Goal: Information Seeking & Learning: Compare options

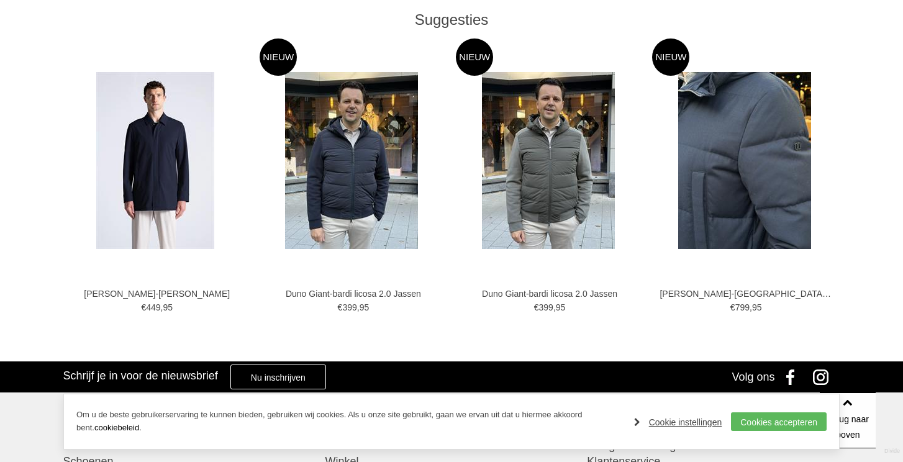
scroll to position [666, 0]
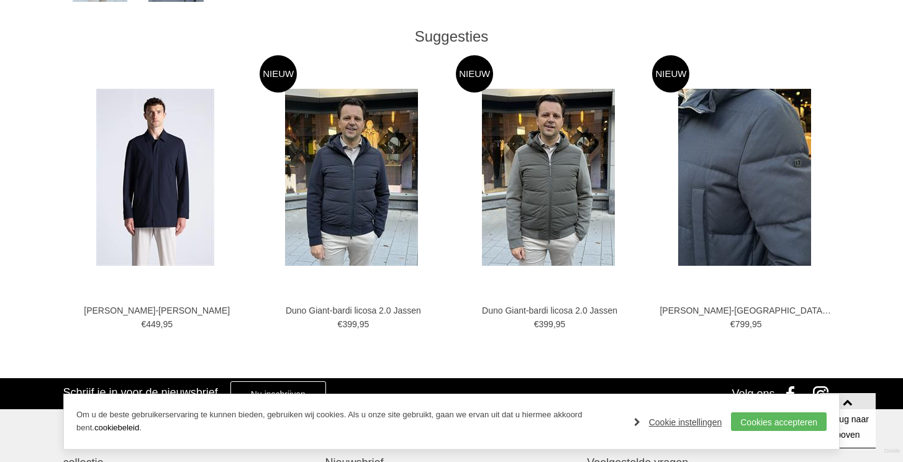
click at [736, 193] on img at bounding box center [744, 177] width 133 height 177
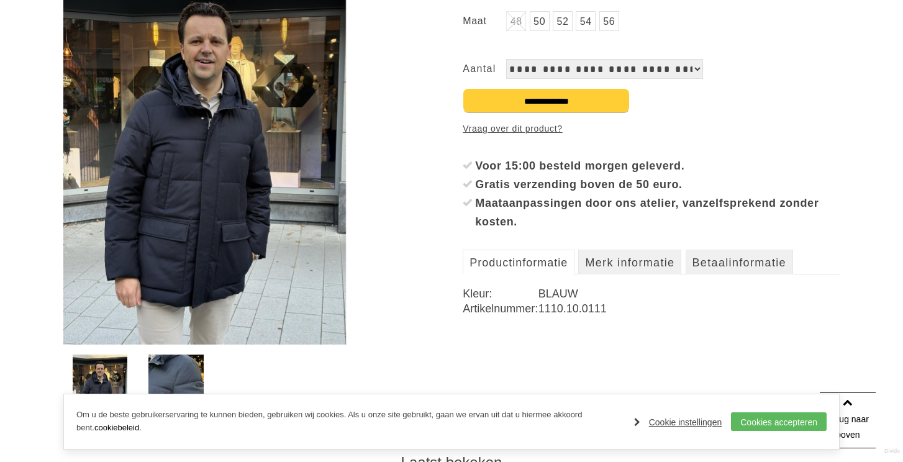
scroll to position [243, 0]
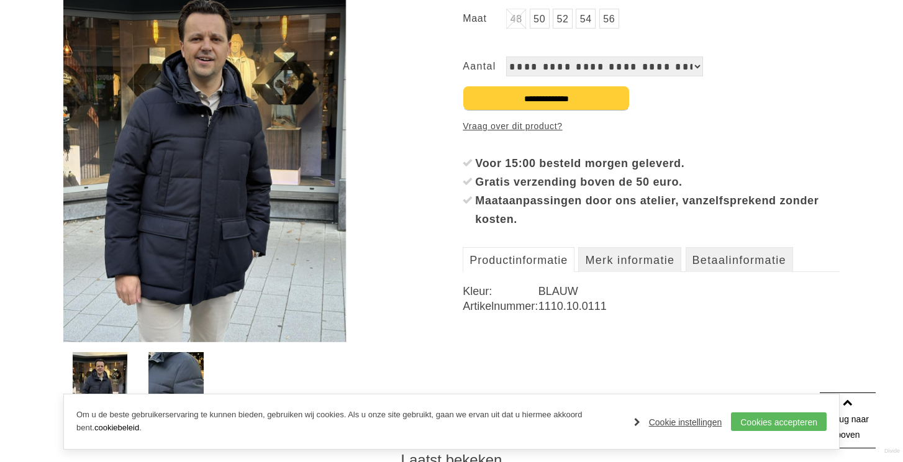
click at [228, 219] on img at bounding box center [204, 153] width 283 height 377
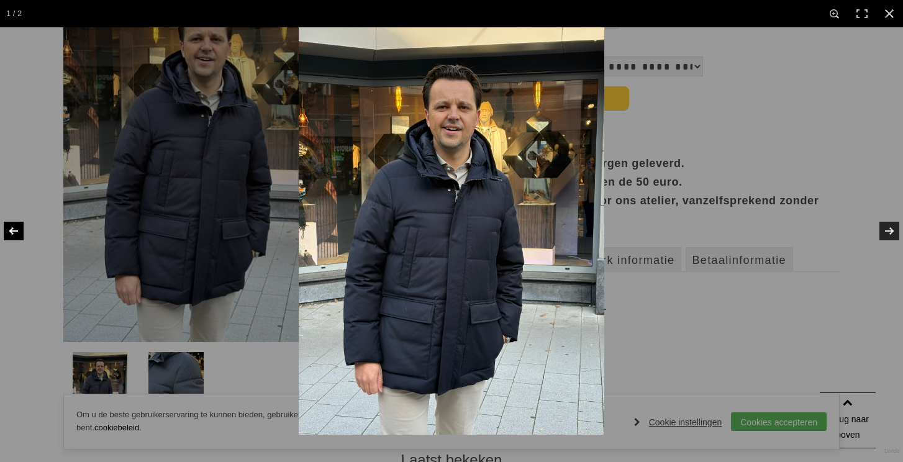
click at [14, 232] on link at bounding box center [21, 231] width 43 height 62
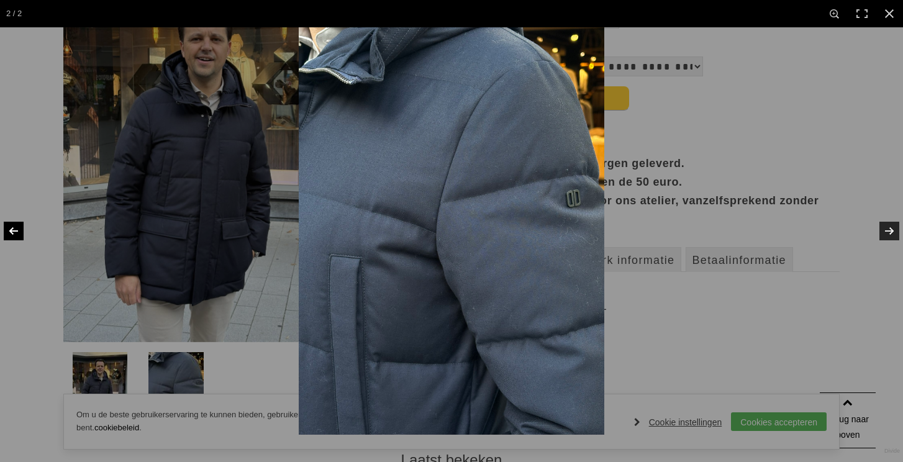
click at [14, 232] on link at bounding box center [21, 231] width 43 height 62
